Goal: Task Accomplishment & Management: Use online tool/utility

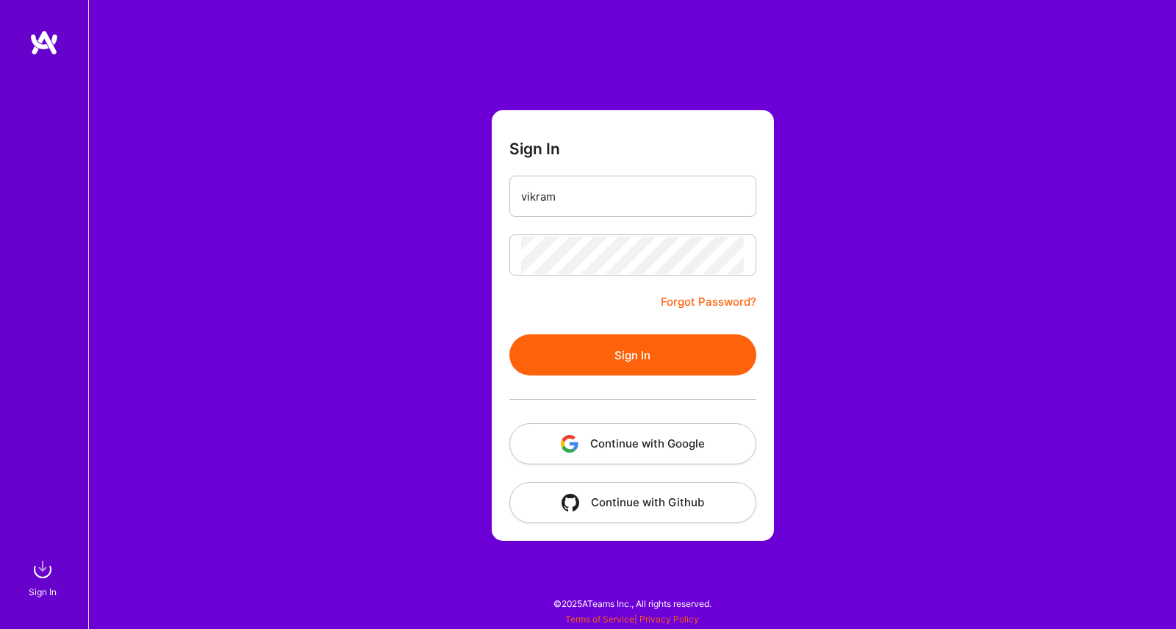
click at [620, 355] on button "Sign In" at bounding box center [632, 354] width 247 height 41
click at [588, 199] on input "vikram" at bounding box center [632, 196] width 223 height 37
click at [601, 189] on input "vikram" at bounding box center [632, 196] width 223 height 37
type input "[EMAIL_ADDRESS][DOMAIN_NAME]"
click at [629, 344] on button "Sign In" at bounding box center [632, 354] width 247 height 41
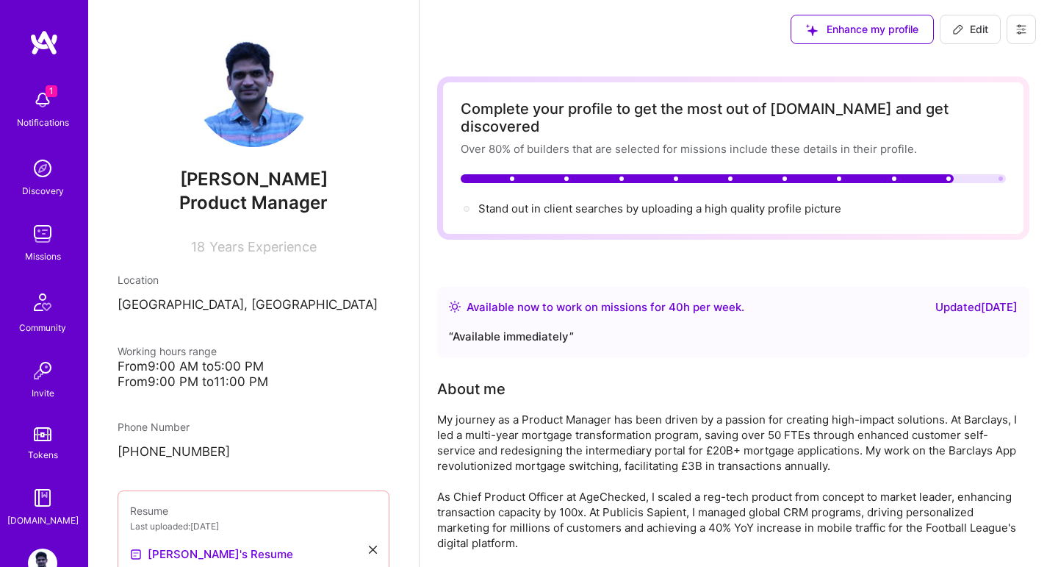
click at [454, 301] on img at bounding box center [455, 307] width 12 height 12
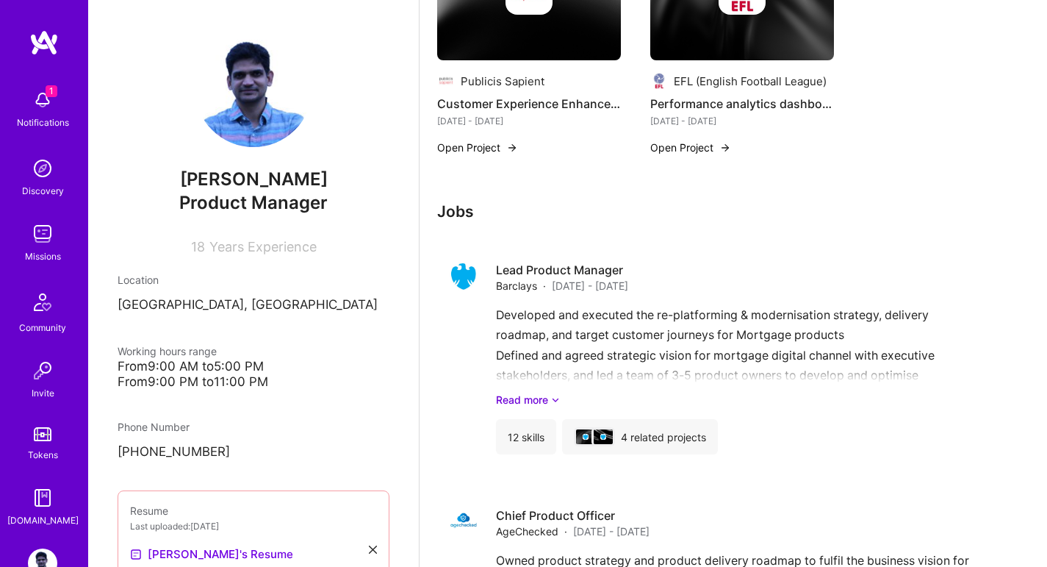
scroll to position [1617, 0]
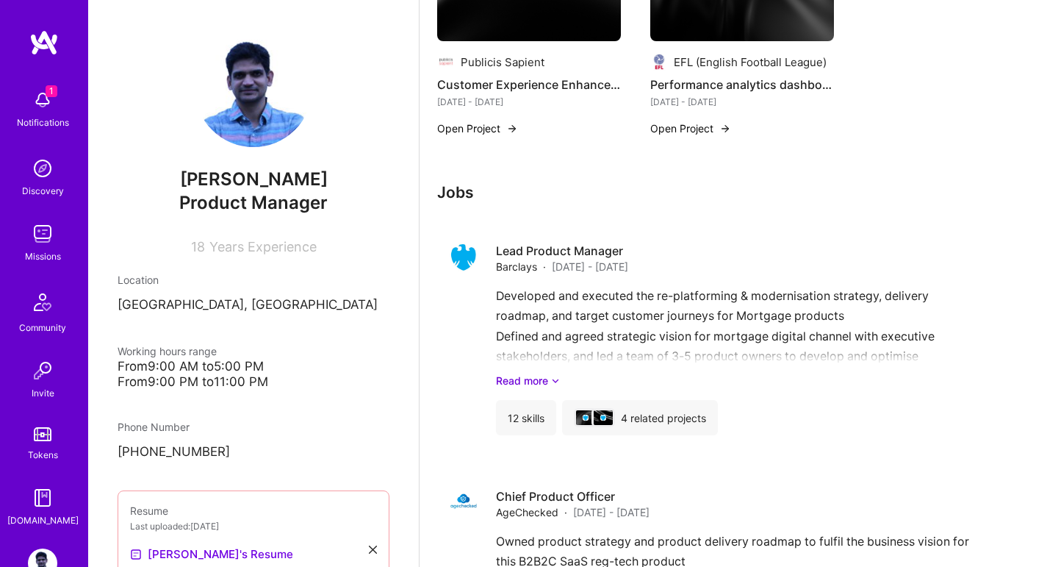
click at [31, 172] on img at bounding box center [42, 168] width 29 height 29
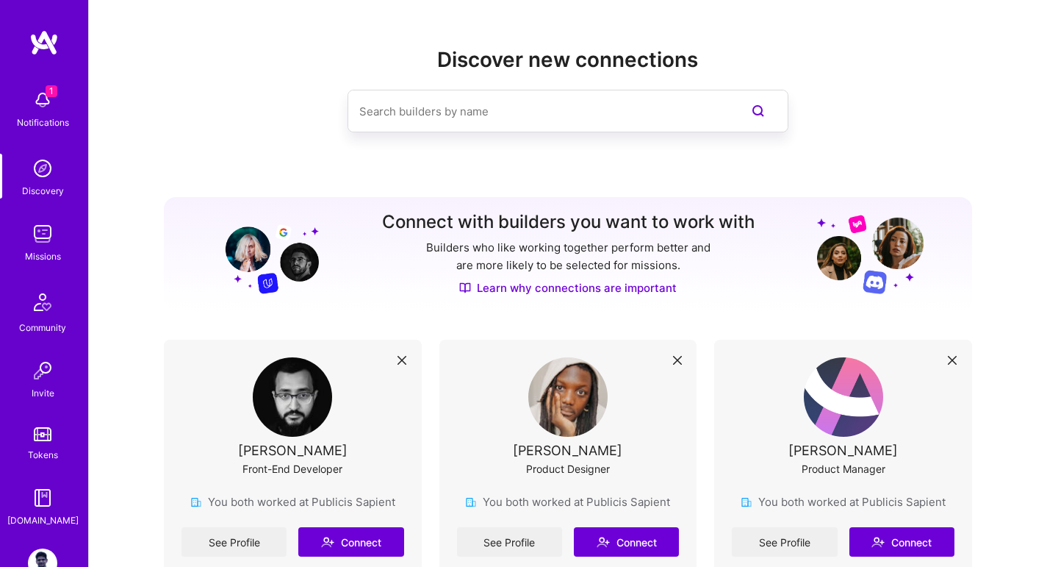
click at [35, 255] on div "Missions" at bounding box center [43, 255] width 36 height 15
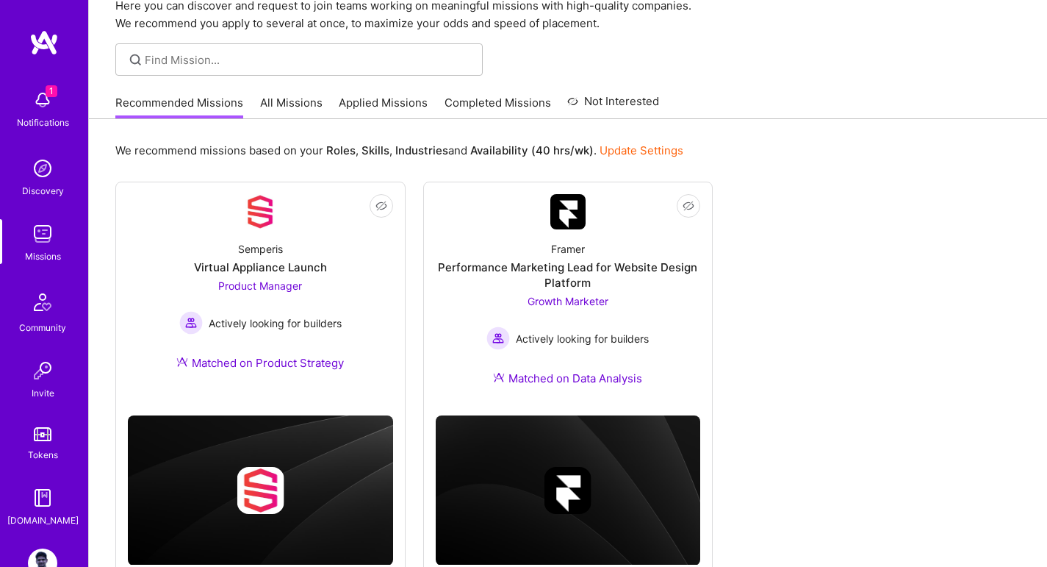
scroll to position [112, 0]
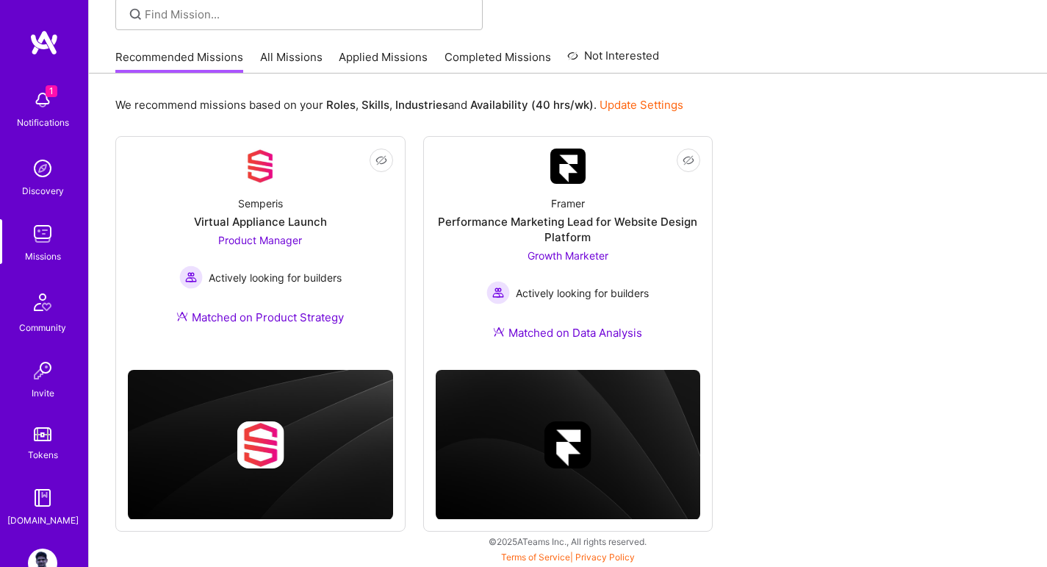
click at [345, 243] on div "Semperis Virtual Appliance Launch Product Manager Actively looking for builders…" at bounding box center [260, 263] width 265 height 159
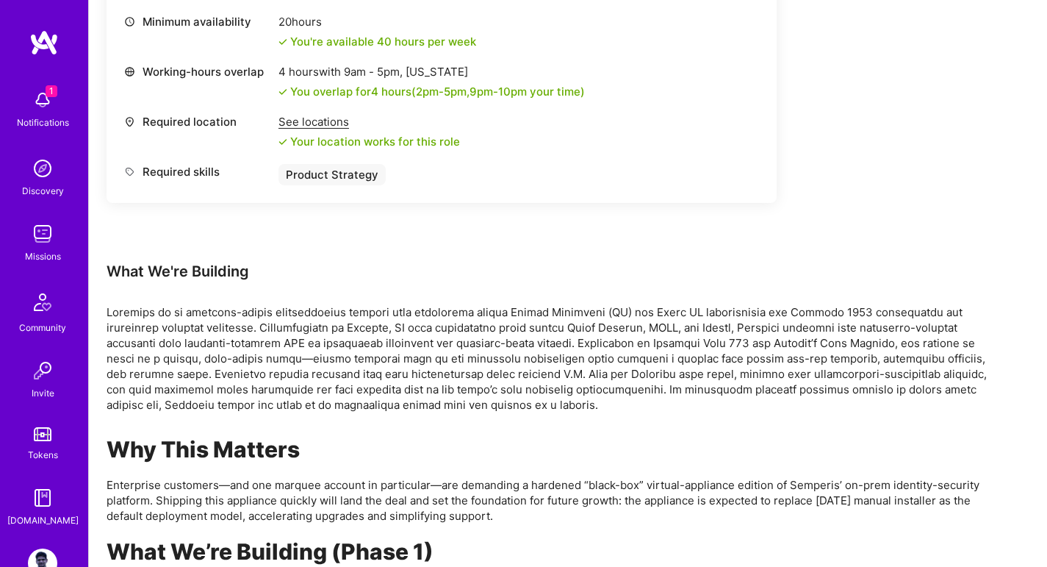
scroll to position [808, 0]
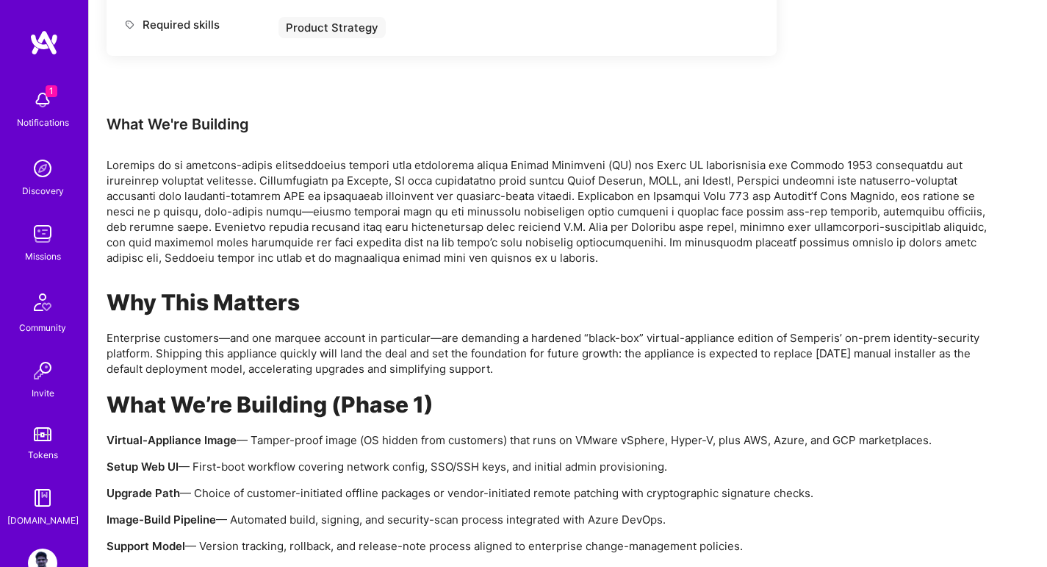
click at [825, 484] on div "Why This Matters Enterprise customers—and one marquee account in particular—are…" at bounding box center [548, 472] width 882 height 367
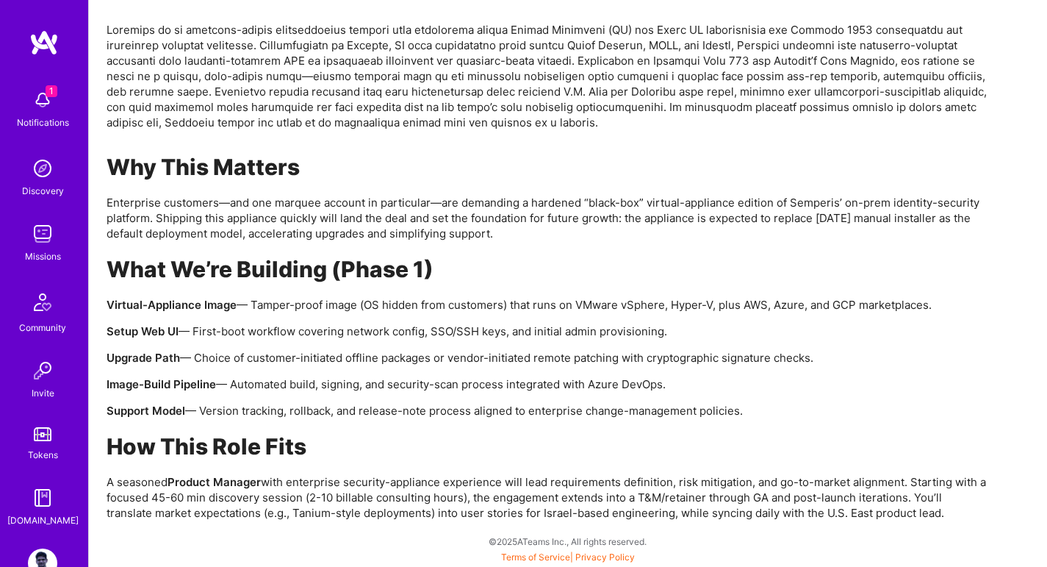
click at [694, 429] on div "Why This Matters Enterprise customers—and one marquee account in particular—are…" at bounding box center [548, 337] width 882 height 367
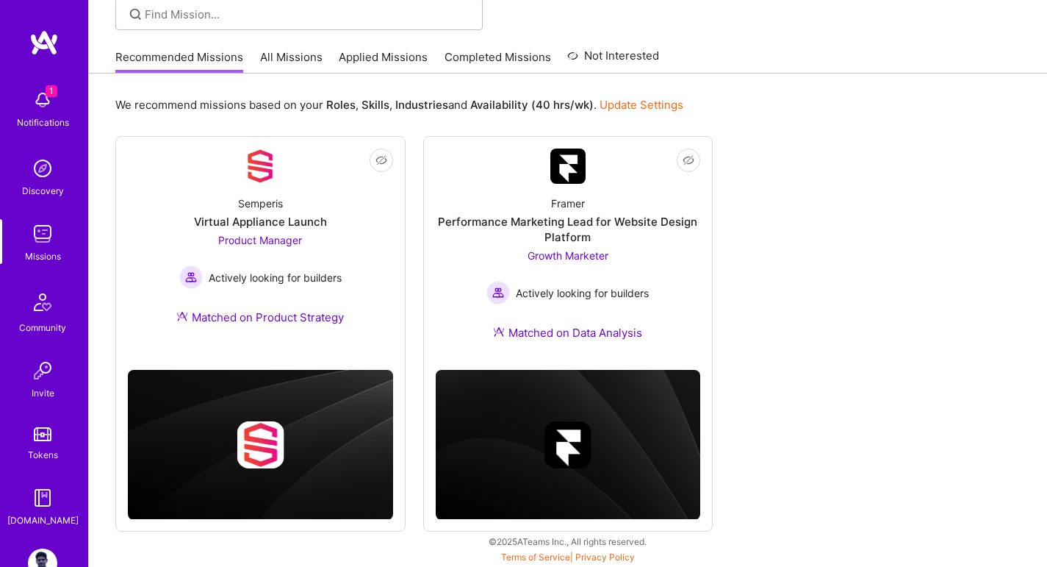
scroll to position [112, 0]
click at [603, 235] on div "Performance Marketing Lead for Website Design Platform" at bounding box center [568, 229] width 265 height 31
